Goal: Information Seeking & Learning: Compare options

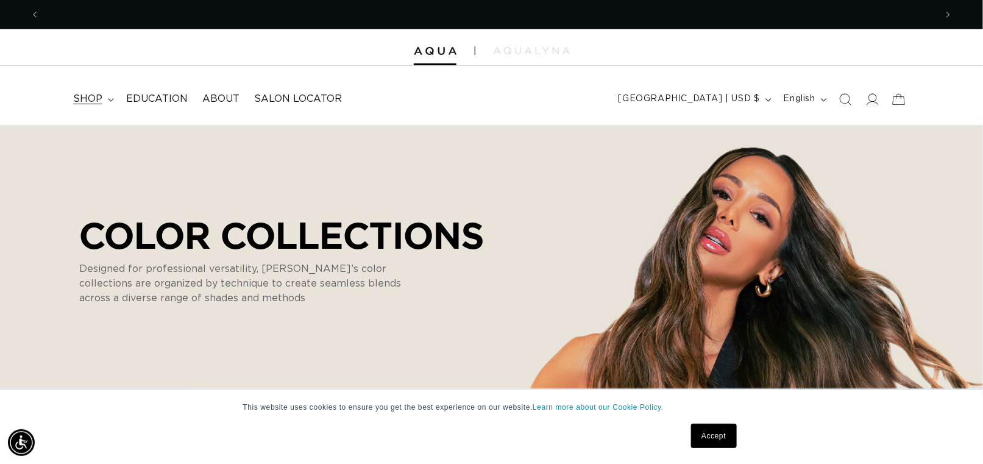
scroll to position [0, 897]
click at [108, 99] on icon at bounding box center [110, 99] width 5 height 3
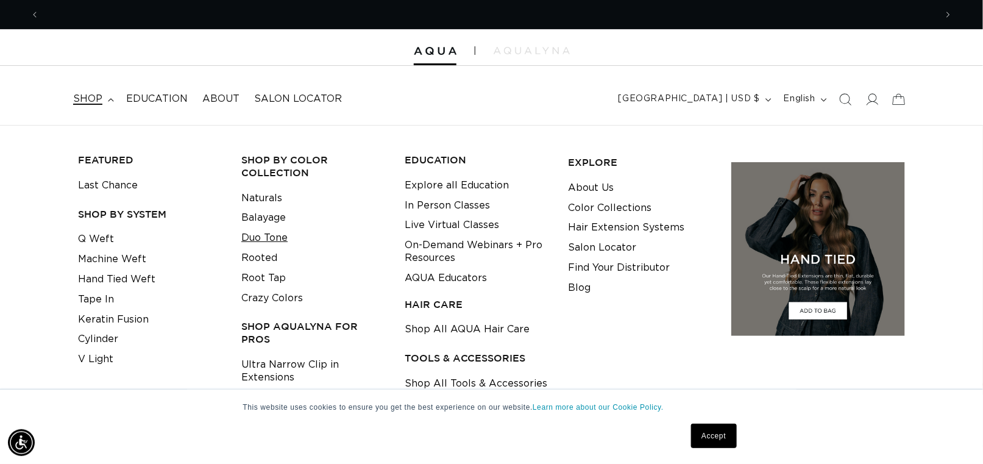
scroll to position [0, 1794]
click at [271, 236] on link "Duo Tone" at bounding box center [264, 238] width 46 height 20
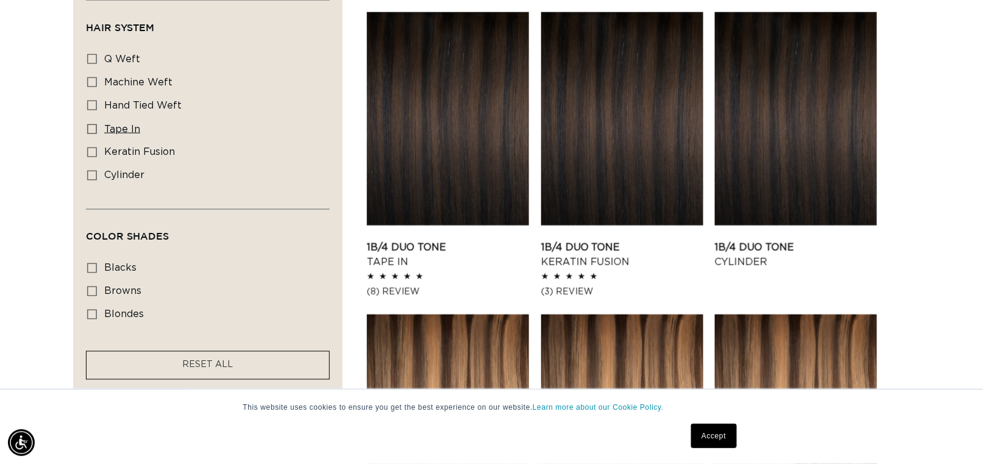
scroll to position [0, 1794]
click at [91, 124] on icon at bounding box center [92, 129] width 10 height 10
click at [91, 124] on input "tape in tape in (5 products)" at bounding box center [92, 129] width 10 height 10
checkbox input "true"
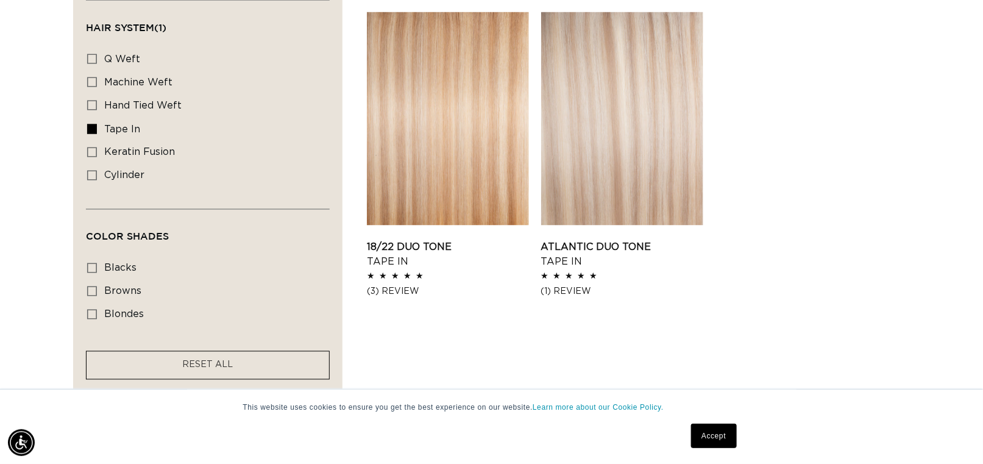
scroll to position [725, 0]
click at [90, 312] on icon at bounding box center [92, 316] width 10 height 10
click at [90, 312] on input "blondes blondes (4 products)" at bounding box center [92, 316] width 10 height 10
checkbox input "true"
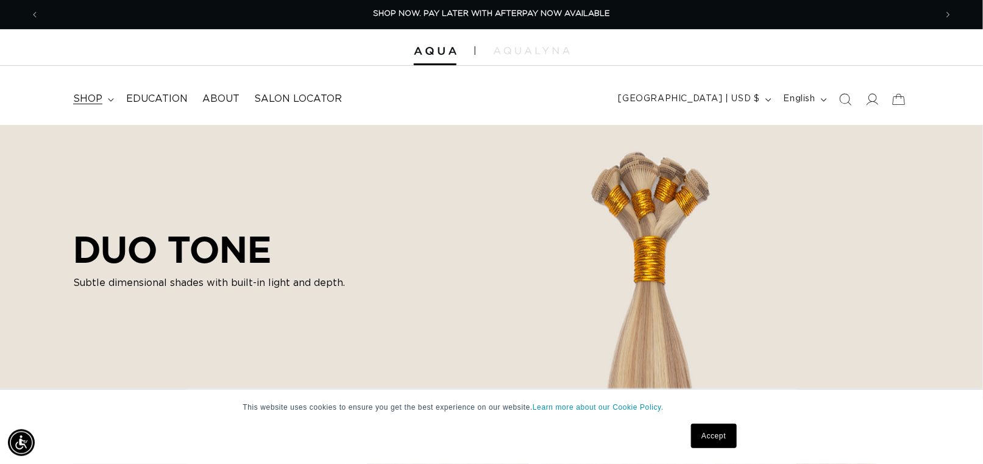
click at [96, 94] on span "shop" at bounding box center [87, 99] width 29 height 13
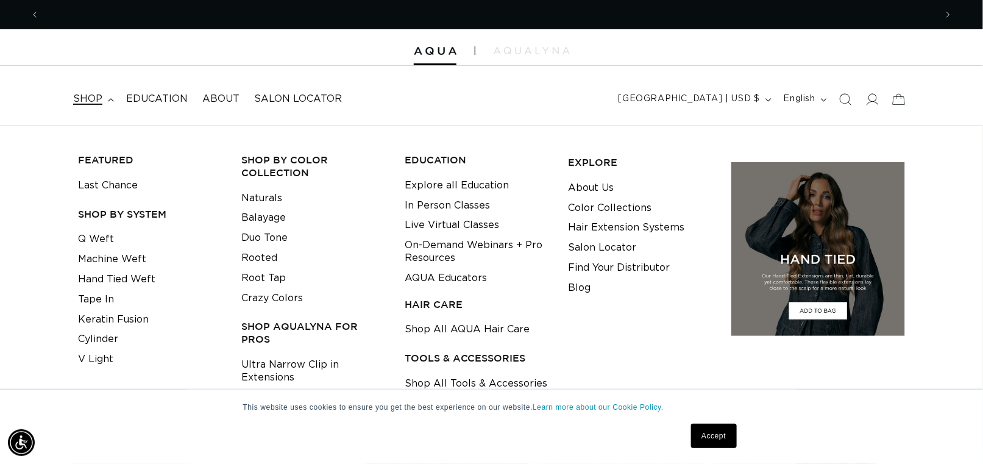
scroll to position [0, 897]
click at [257, 194] on link "Naturals" at bounding box center [261, 198] width 41 height 20
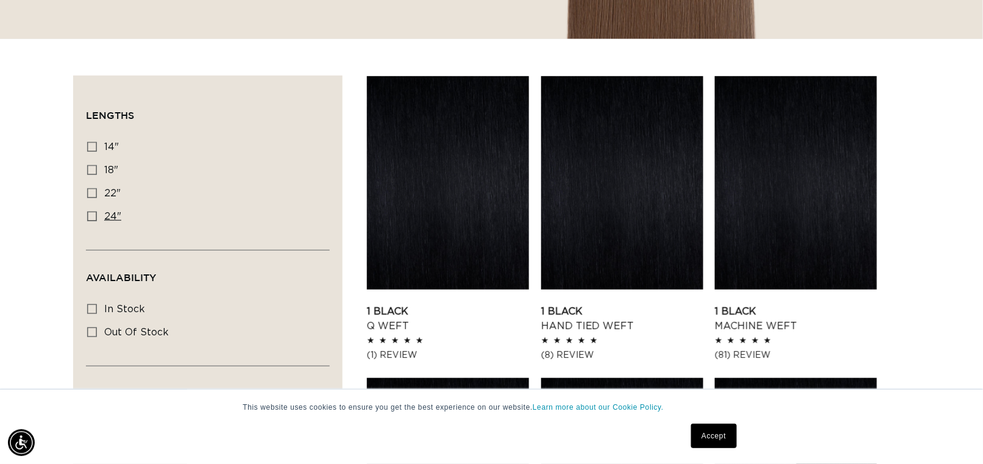
scroll to position [0, 897]
click at [91, 166] on icon at bounding box center [92, 170] width 10 height 10
click at [91, 166] on input "18" 18" (99 products)" at bounding box center [92, 170] width 10 height 10
checkbox input "true"
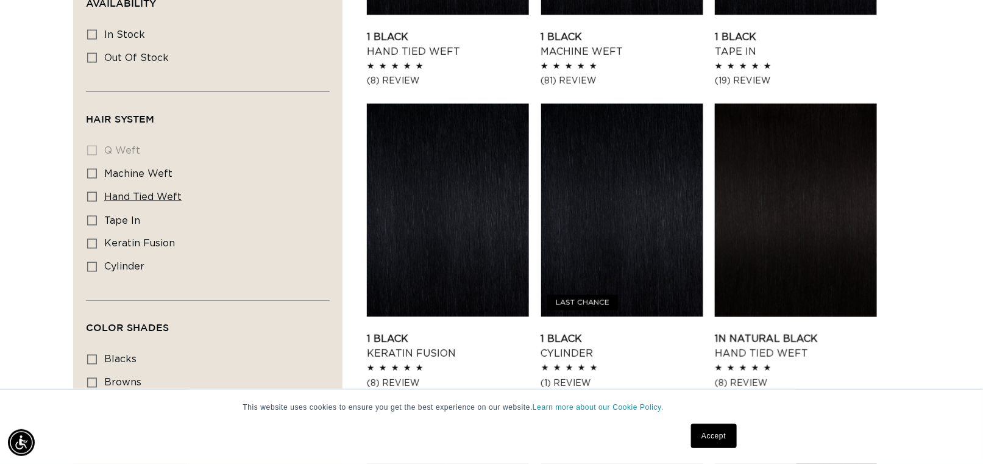
drag, startPoint x: 91, startPoint y: 214, endPoint x: 296, endPoint y: 197, distance: 205.5
click at [91, 216] on icon at bounding box center [92, 221] width 10 height 10
click at [91, 216] on input "tape in tape in (20 products)" at bounding box center [92, 221] width 10 height 10
checkbox input "true"
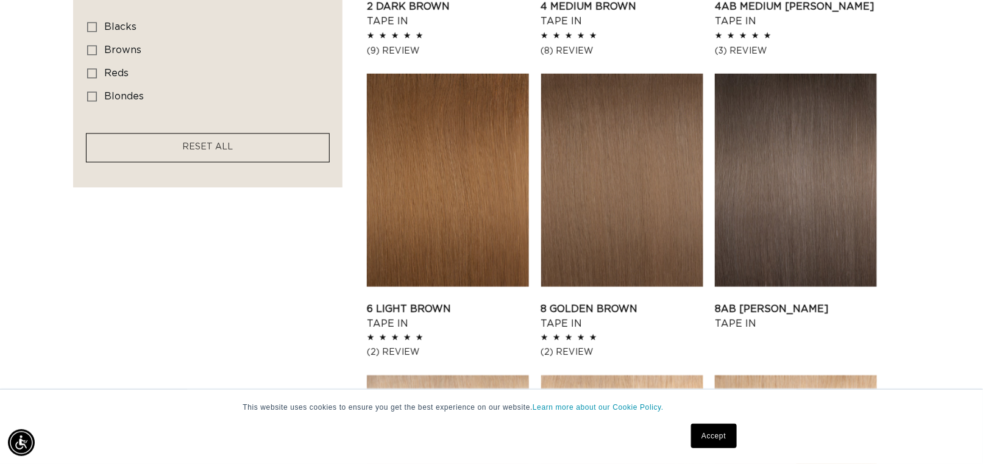
scroll to position [0, 897]
click at [88, 91] on icon at bounding box center [92, 96] width 10 height 10
click at [88, 91] on input "blondes blondes (10 products)" at bounding box center [92, 96] width 10 height 10
checkbox input "true"
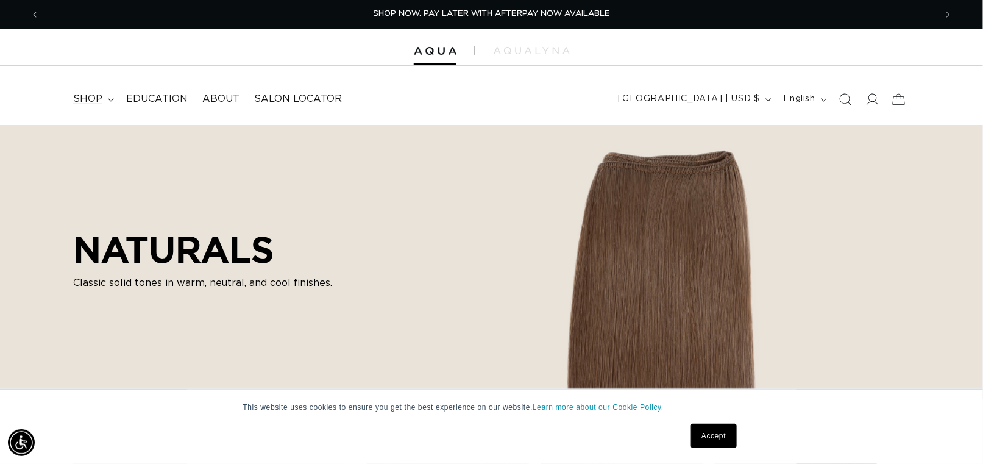
click at [85, 97] on span "shop" at bounding box center [87, 99] width 29 height 13
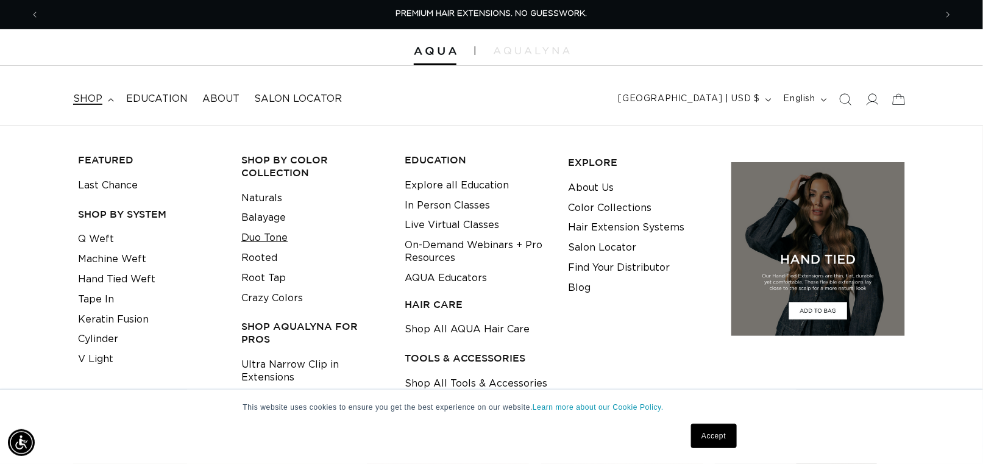
click at [274, 237] on link "Duo Tone" at bounding box center [264, 238] width 46 height 20
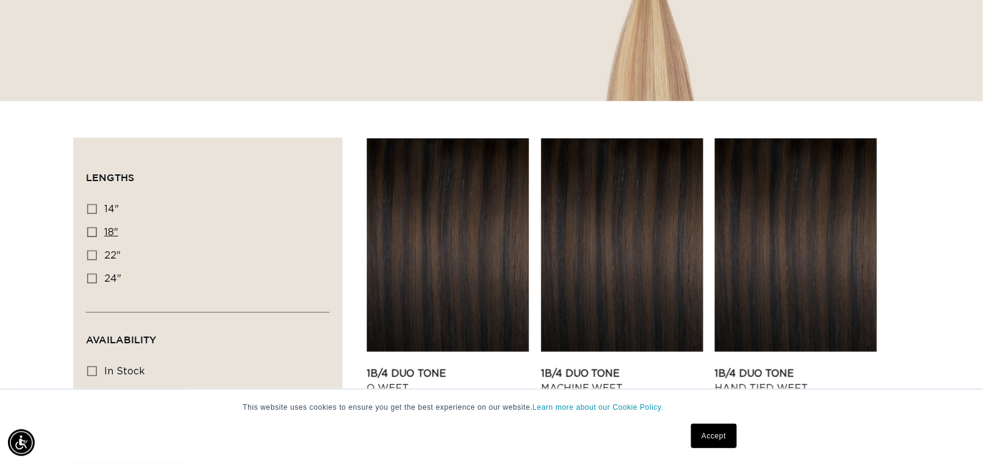
click at [91, 229] on icon at bounding box center [92, 232] width 10 height 10
click at [91, 229] on input "18" 18" (25 products)" at bounding box center [92, 232] width 10 height 10
checkbox input "true"
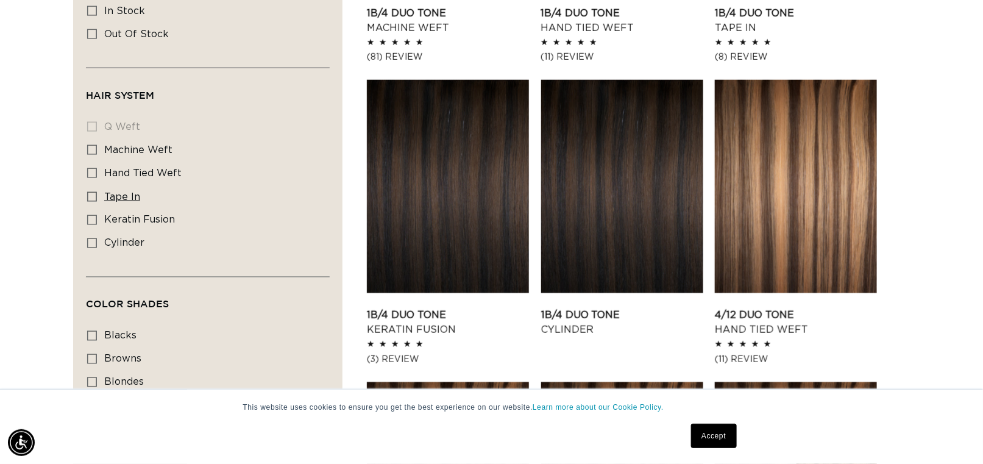
scroll to position [0, 1794]
click at [90, 192] on icon at bounding box center [92, 197] width 10 height 10
click at [90, 192] on input "tape in tape in (5 products)" at bounding box center [92, 197] width 10 height 10
checkbox input "true"
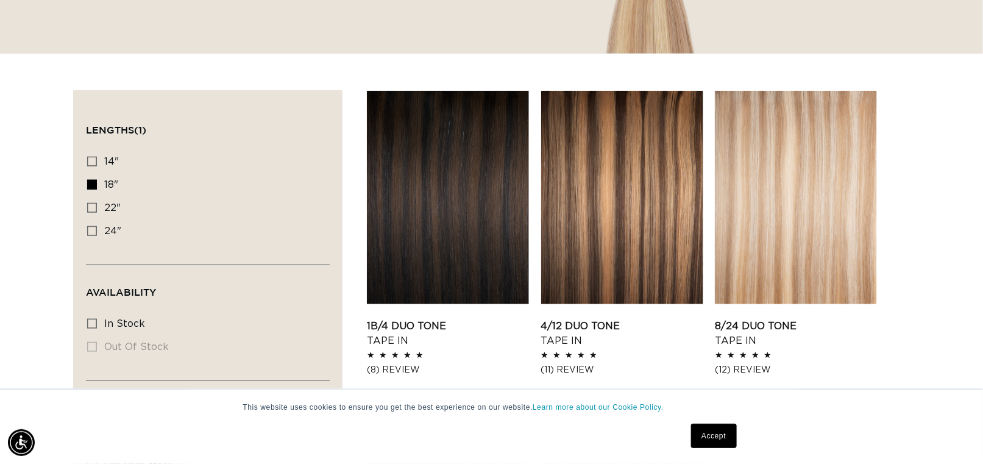
scroll to position [0, 1794]
click at [799, 319] on link "8/24 Duo Tone Tape In" at bounding box center [796, 333] width 162 height 29
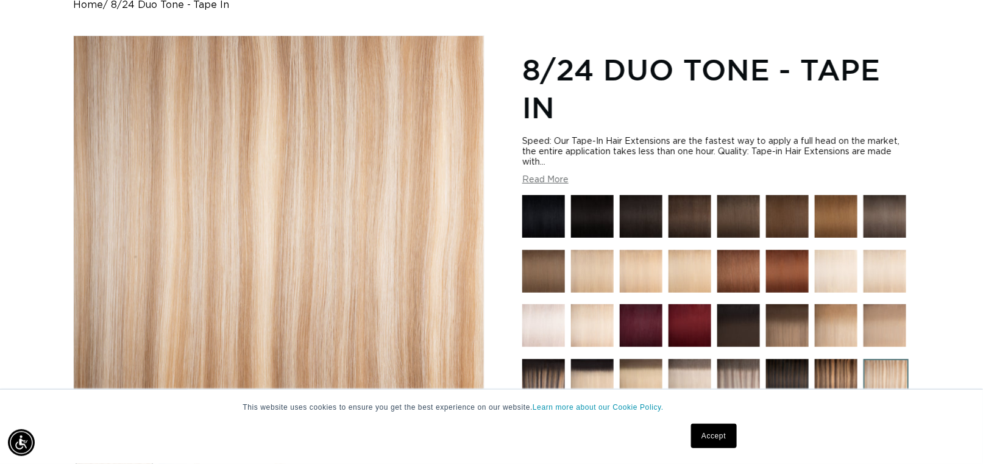
scroll to position [0, 1794]
click at [540, 179] on button "Read More" at bounding box center [545, 180] width 46 height 10
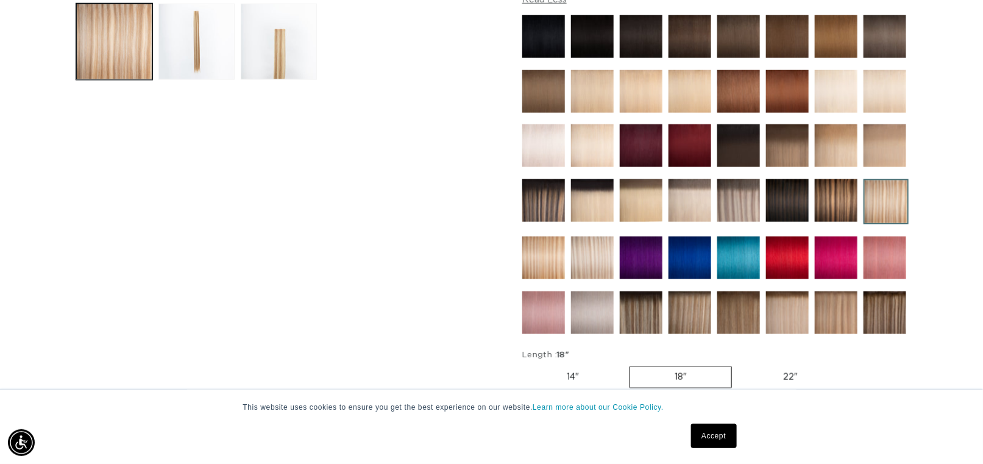
click at [735, 196] on img at bounding box center [739, 200] width 43 height 43
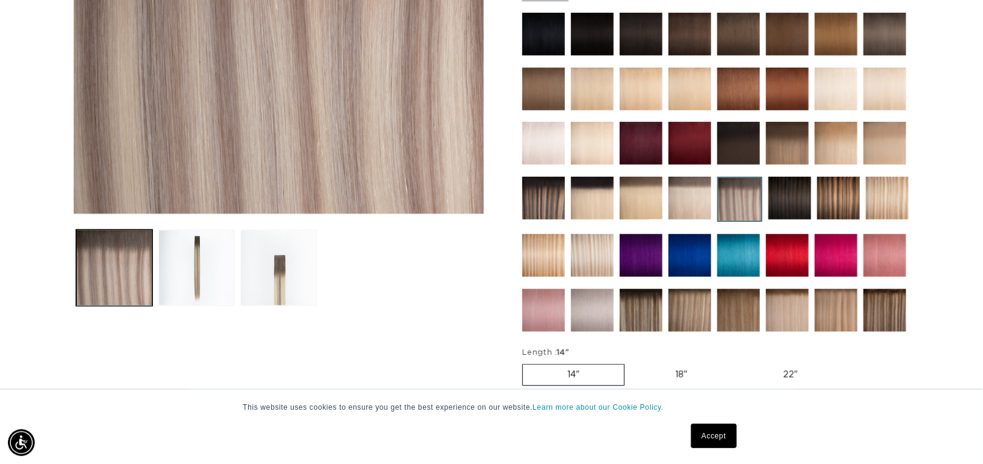
scroll to position [0, 897]
click at [599, 250] on img at bounding box center [592, 255] width 43 height 43
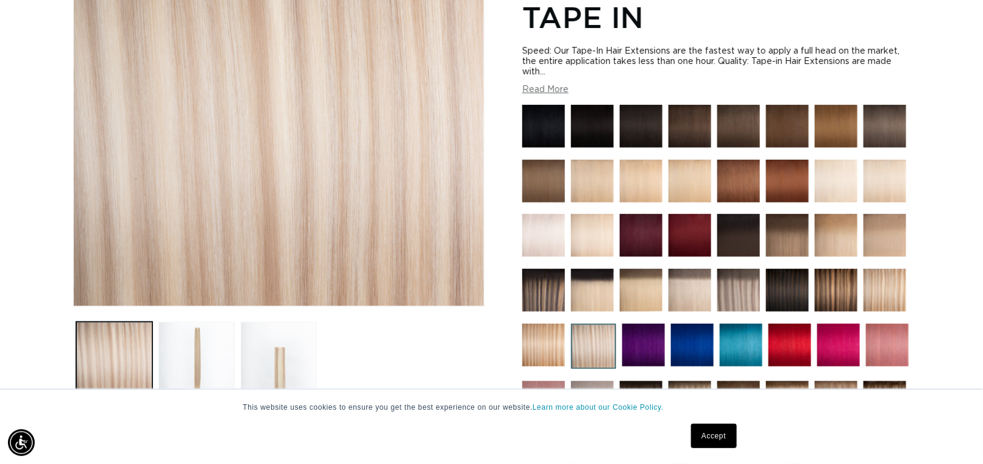
scroll to position [0, 1794]
click at [738, 289] on img at bounding box center [739, 290] width 43 height 43
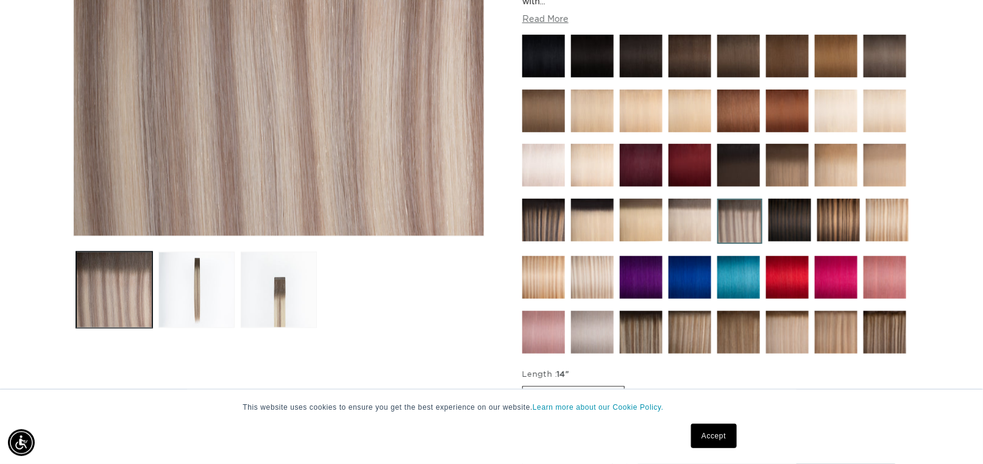
scroll to position [0, 1794]
click at [282, 303] on button "Load image 3 in gallery view" at bounding box center [279, 290] width 76 height 76
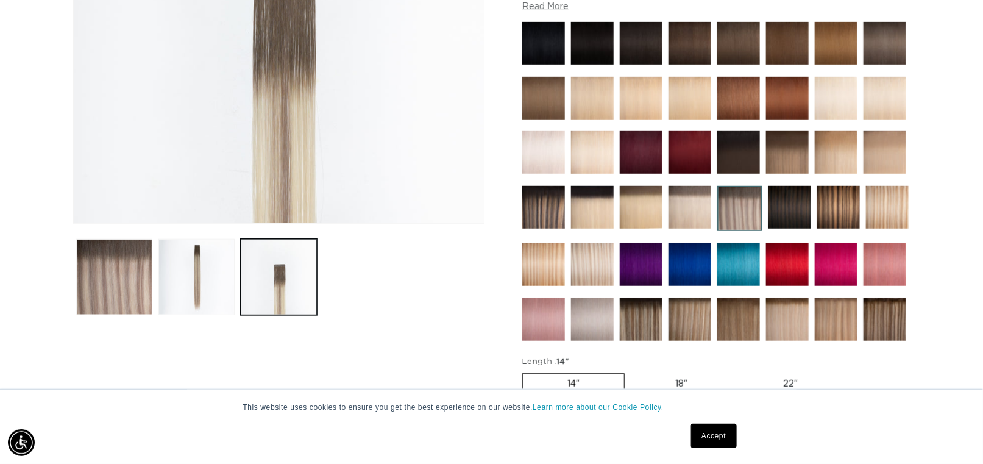
scroll to position [0, 897]
click at [885, 326] on img at bounding box center [885, 319] width 43 height 43
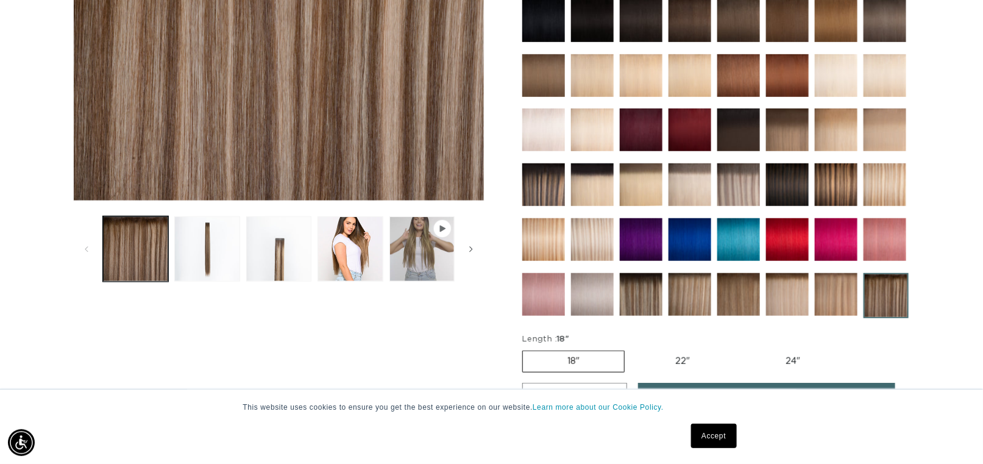
click at [743, 180] on img at bounding box center [739, 184] width 43 height 43
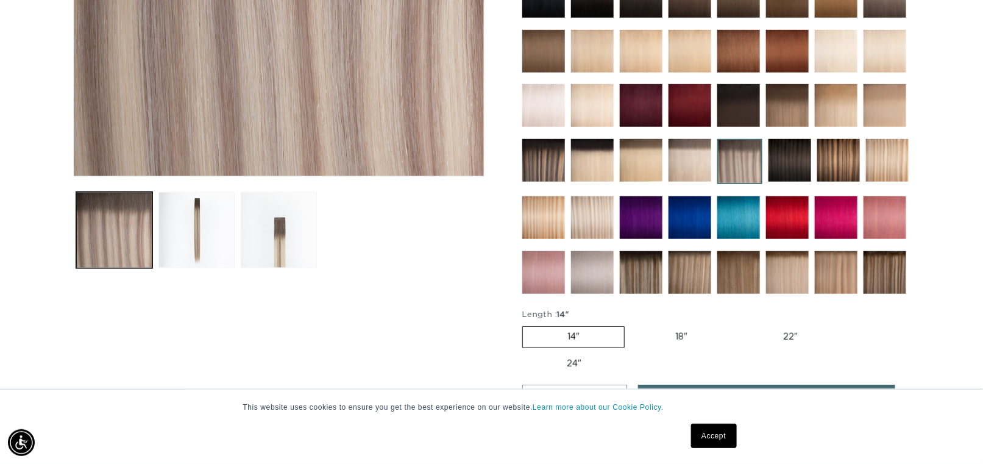
click at [890, 158] on img at bounding box center [887, 160] width 43 height 43
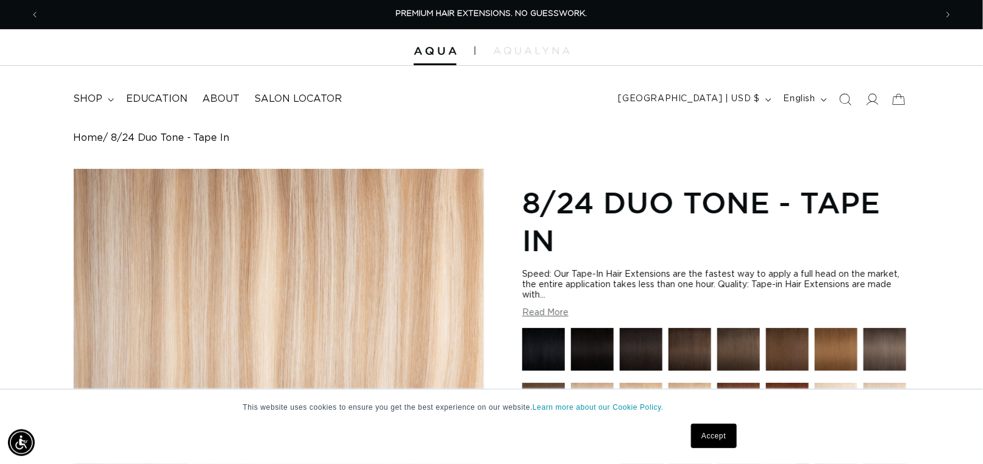
click at [541, 313] on button "Read More" at bounding box center [545, 313] width 46 height 10
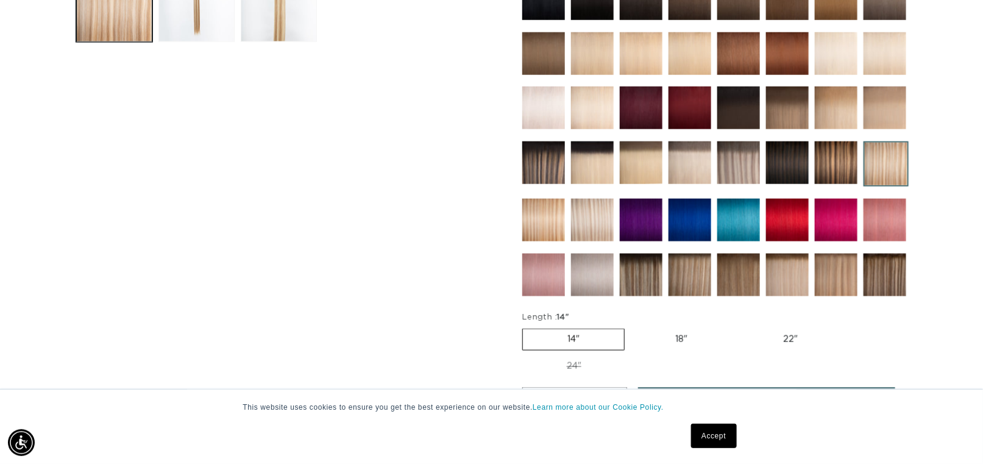
scroll to position [0, 897]
click at [591, 219] on img at bounding box center [592, 220] width 43 height 43
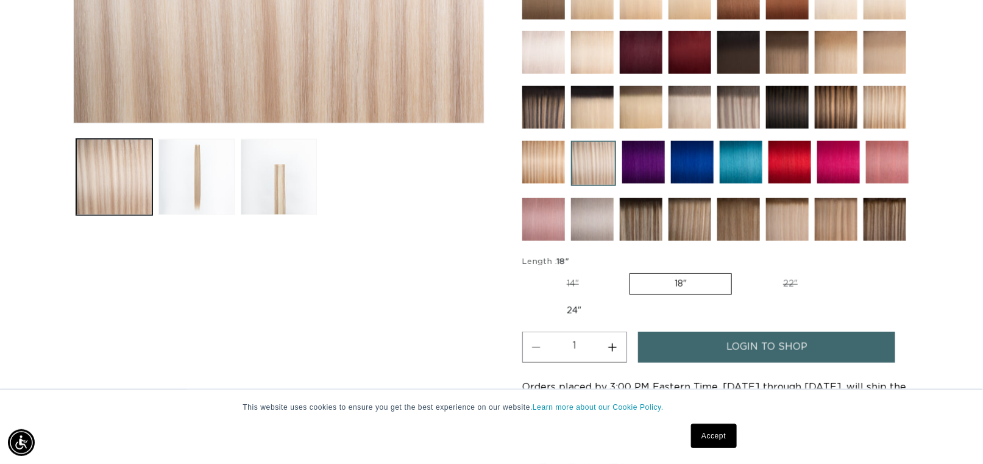
scroll to position [0, 1794]
click at [280, 185] on button "Load image 3 in gallery view" at bounding box center [279, 177] width 76 height 76
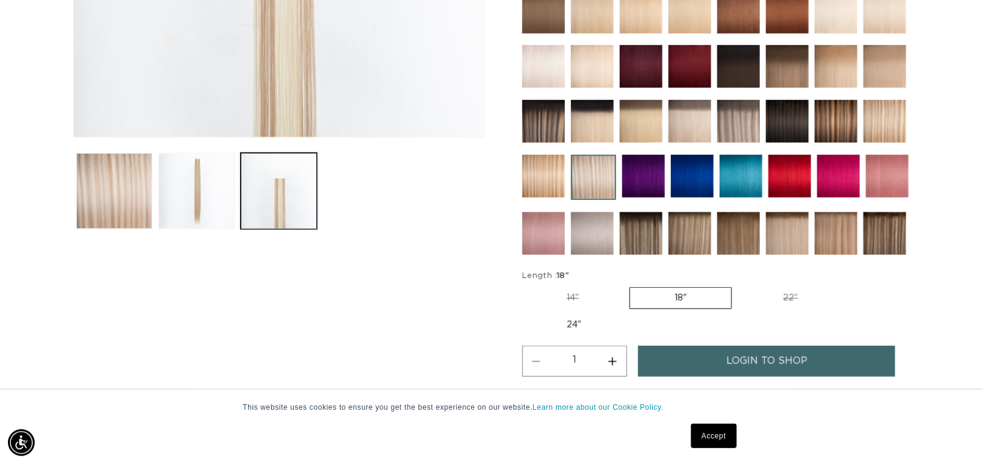
scroll to position [0, 0]
click at [199, 189] on button "Load image 2 in gallery view" at bounding box center [196, 191] width 76 height 76
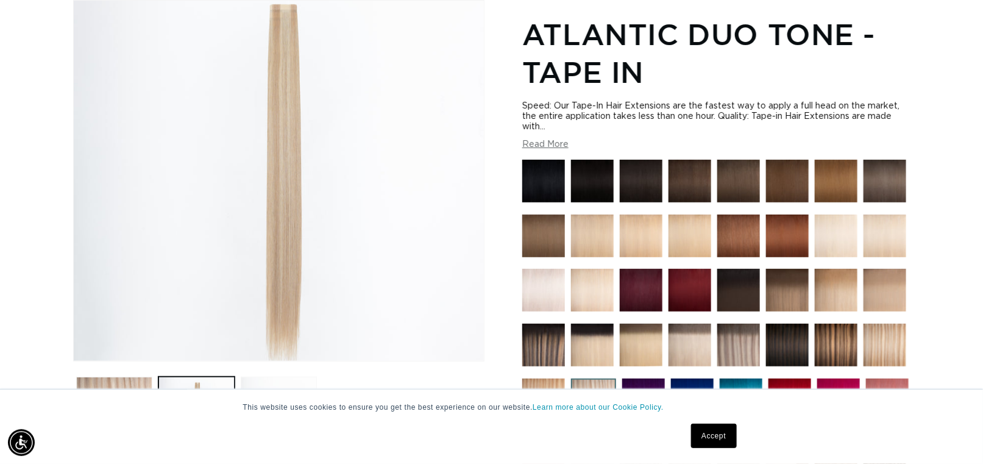
click at [259, 380] on button "Load image 3 in gallery view" at bounding box center [279, 415] width 76 height 76
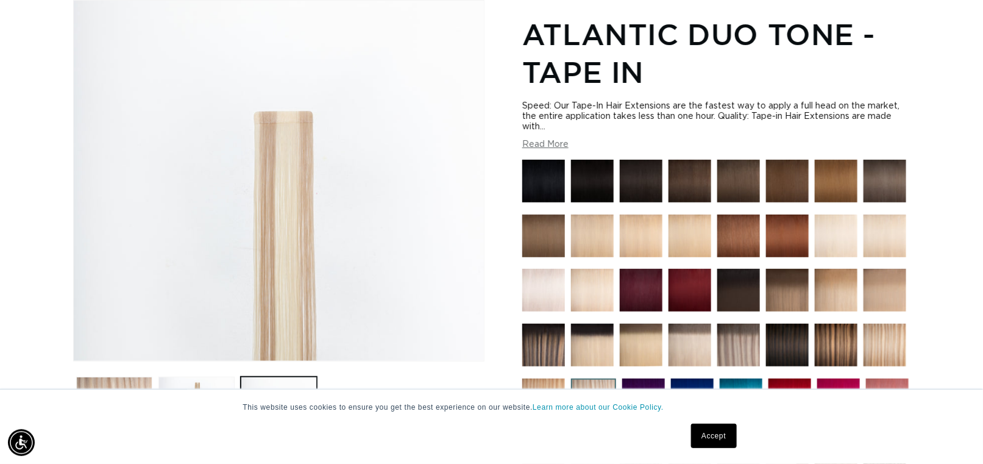
scroll to position [0, 897]
click at [893, 339] on img at bounding box center [885, 345] width 43 height 43
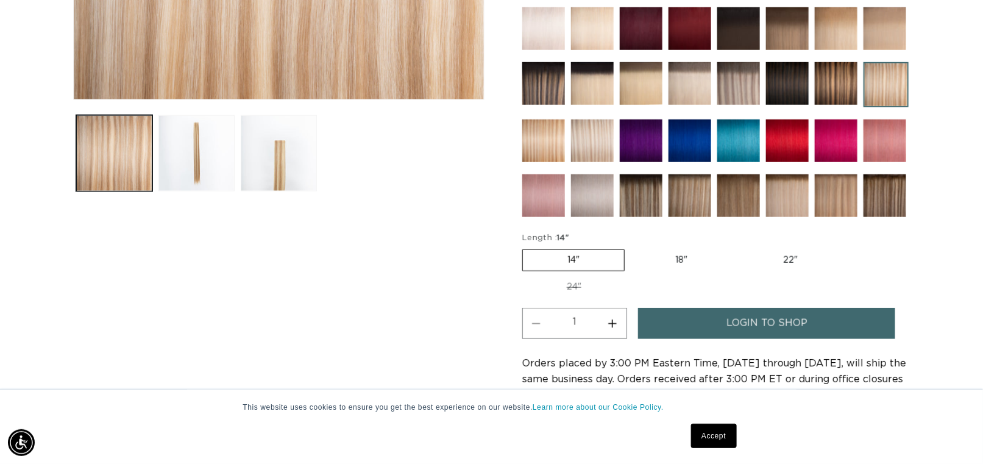
scroll to position [0, 897]
click at [784, 190] on img at bounding box center [787, 195] width 43 height 43
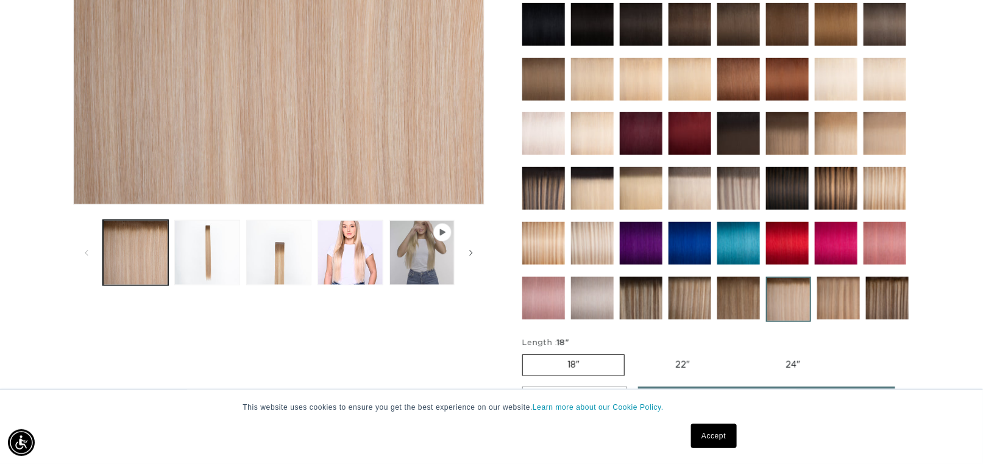
scroll to position [0, 897]
click at [589, 240] on img at bounding box center [592, 243] width 43 height 43
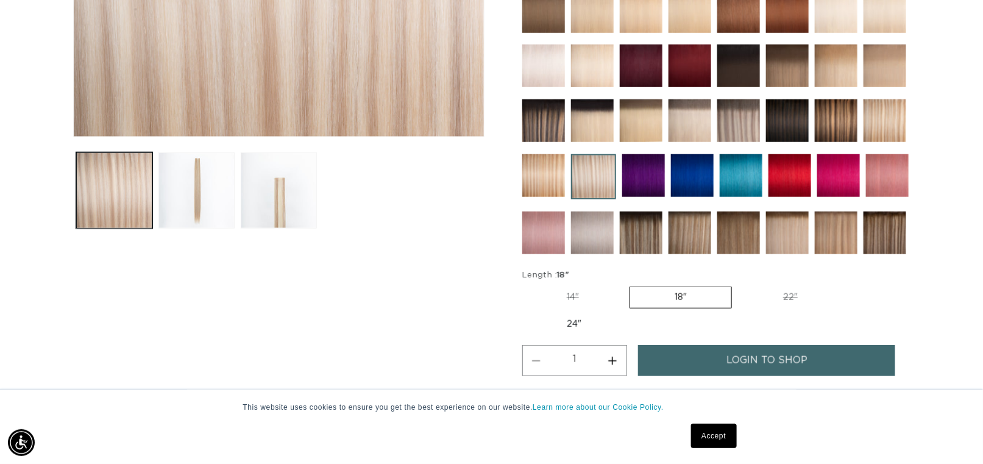
scroll to position [447, 0]
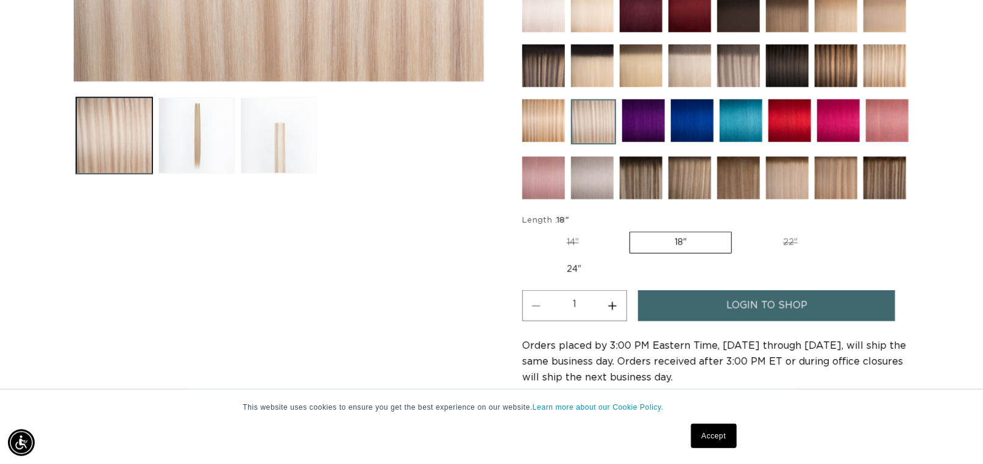
click at [276, 143] on button "Load image 3 in gallery view" at bounding box center [279, 136] width 76 height 76
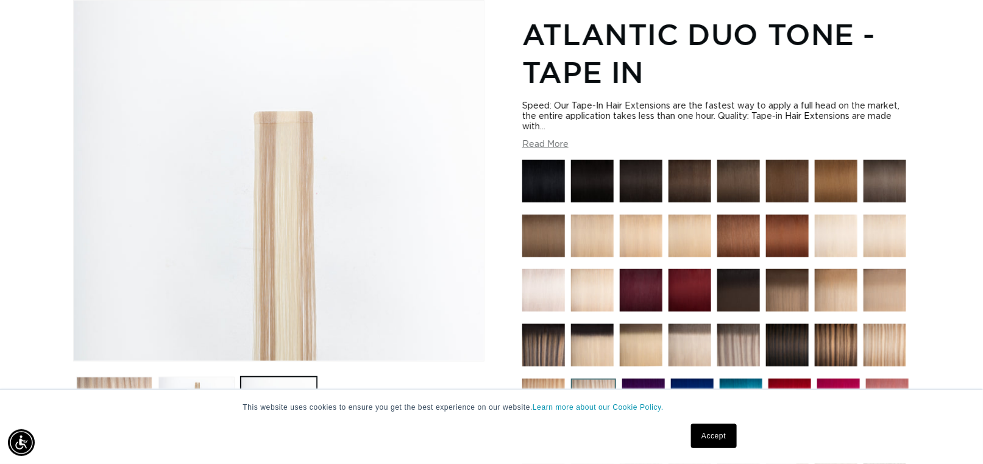
scroll to position [0, 897]
